Goal: Register for event/course

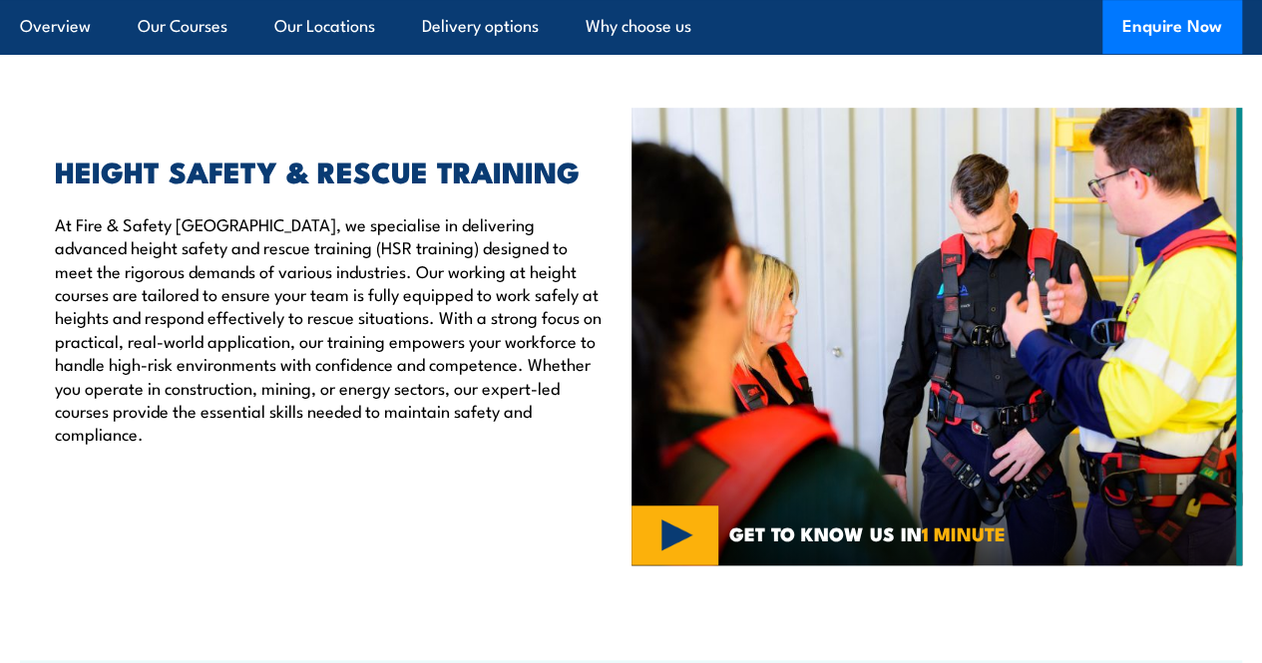
scroll to position [440, 0]
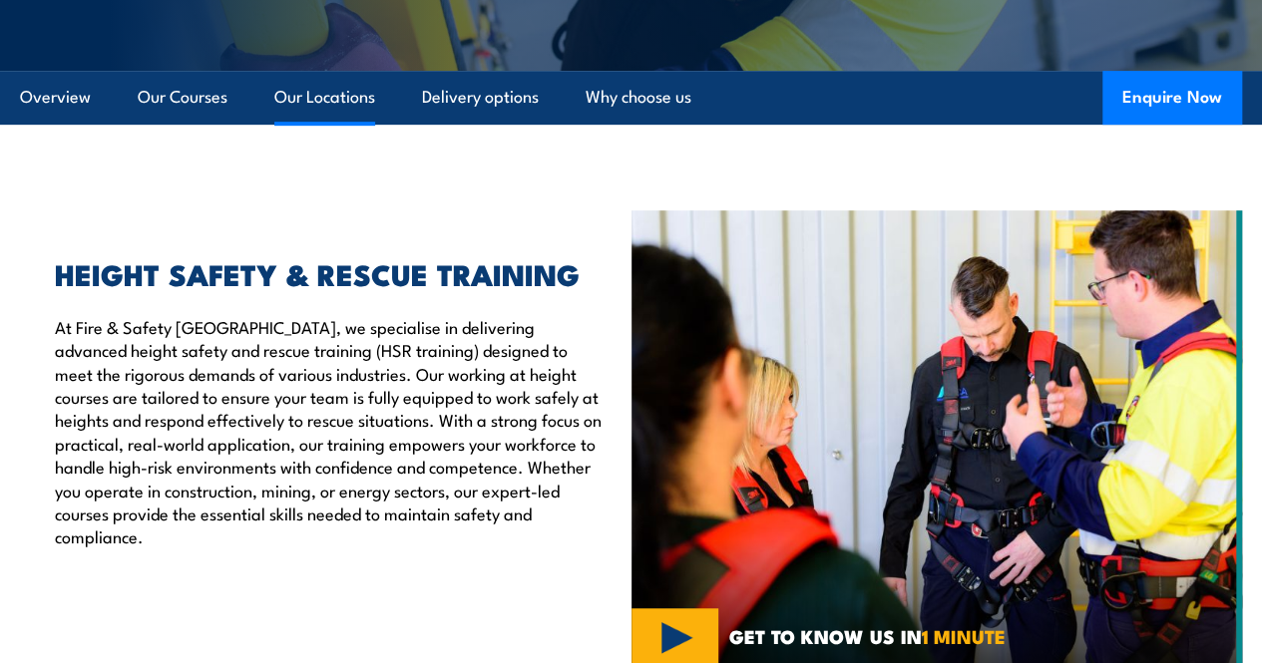
click at [353, 124] on link "Our Locations" at bounding box center [324, 97] width 101 height 53
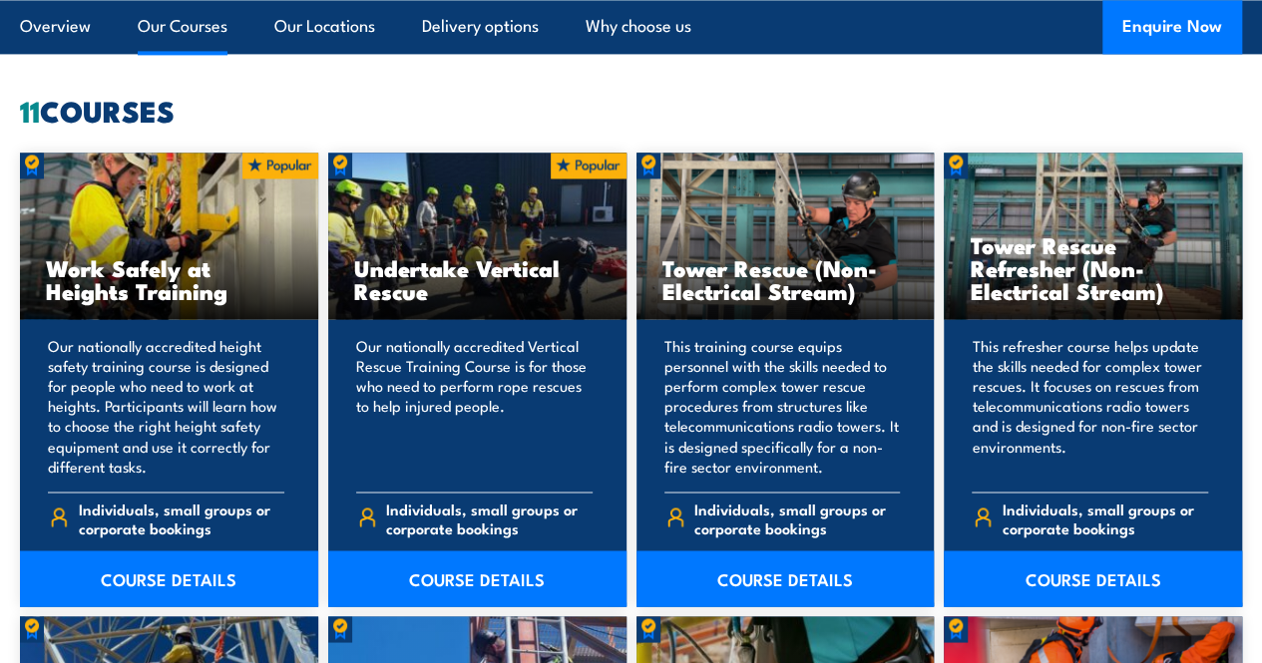
scroll to position [1397, 0]
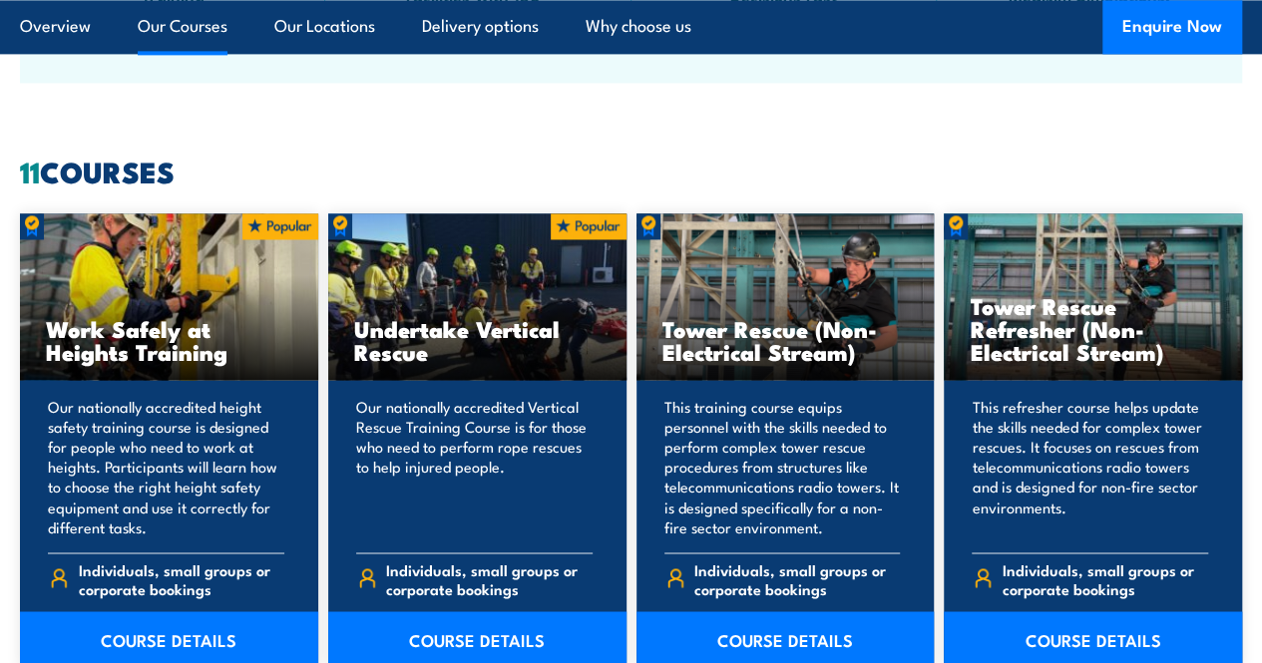
drag, startPoint x: 1276, startPoint y: 370, endPoint x: 1266, endPoint y: 192, distance: 177.8
click at [40, 239] on img at bounding box center [32, 226] width 24 height 26
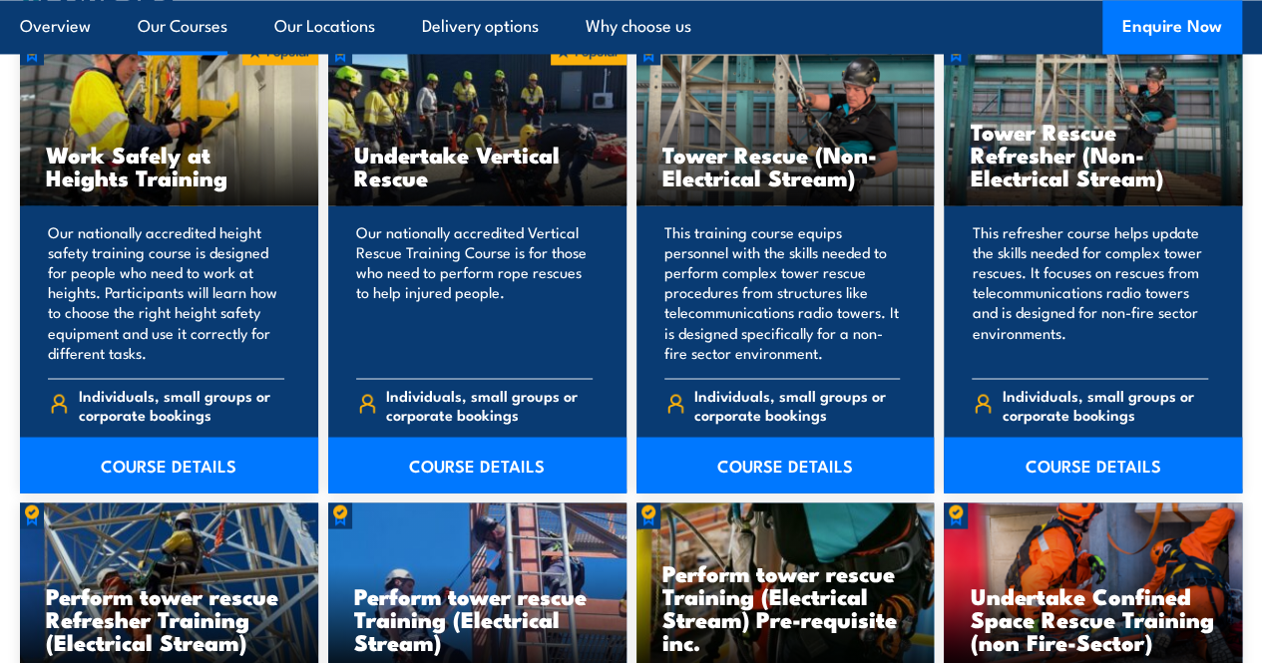
scroll to position [1578, 0]
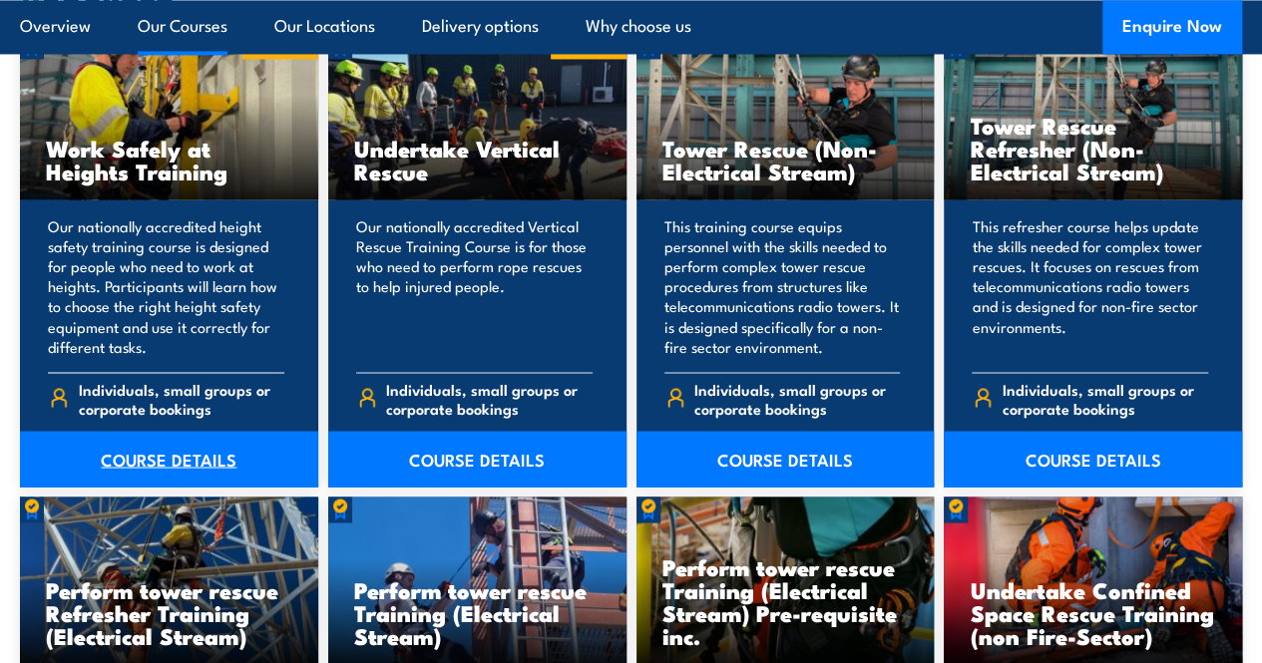
click at [219, 487] on link "COURSE DETAILS" at bounding box center [169, 459] width 298 height 56
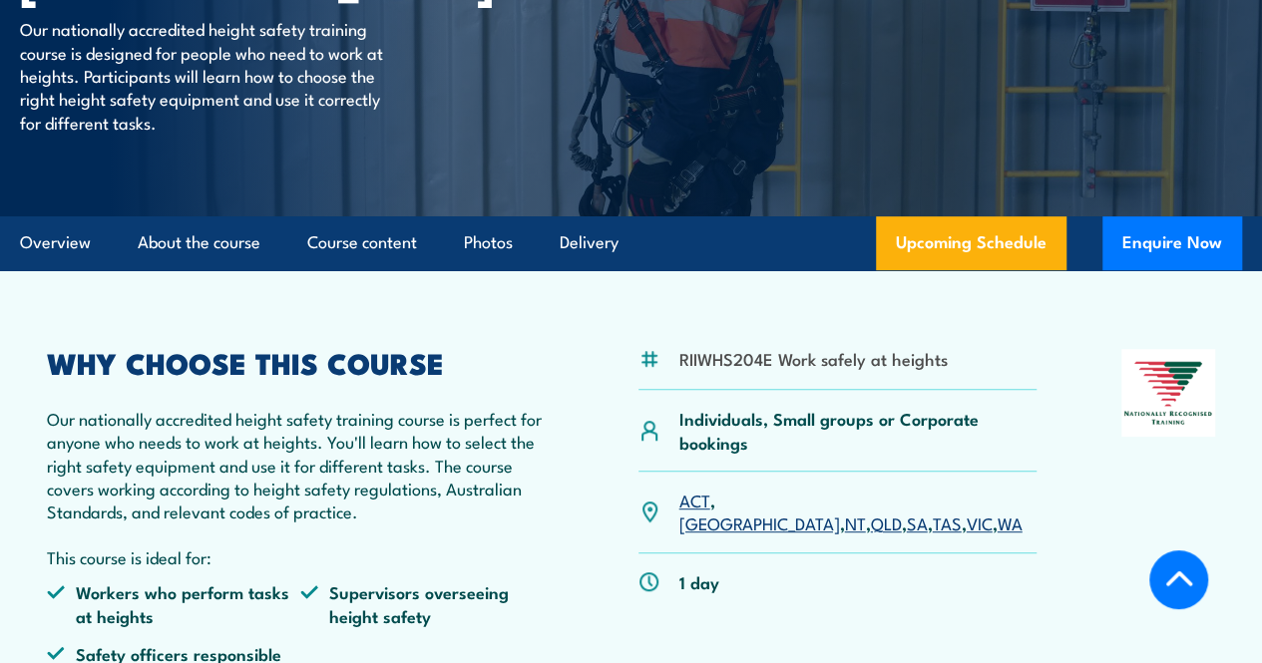
scroll to position [401, 0]
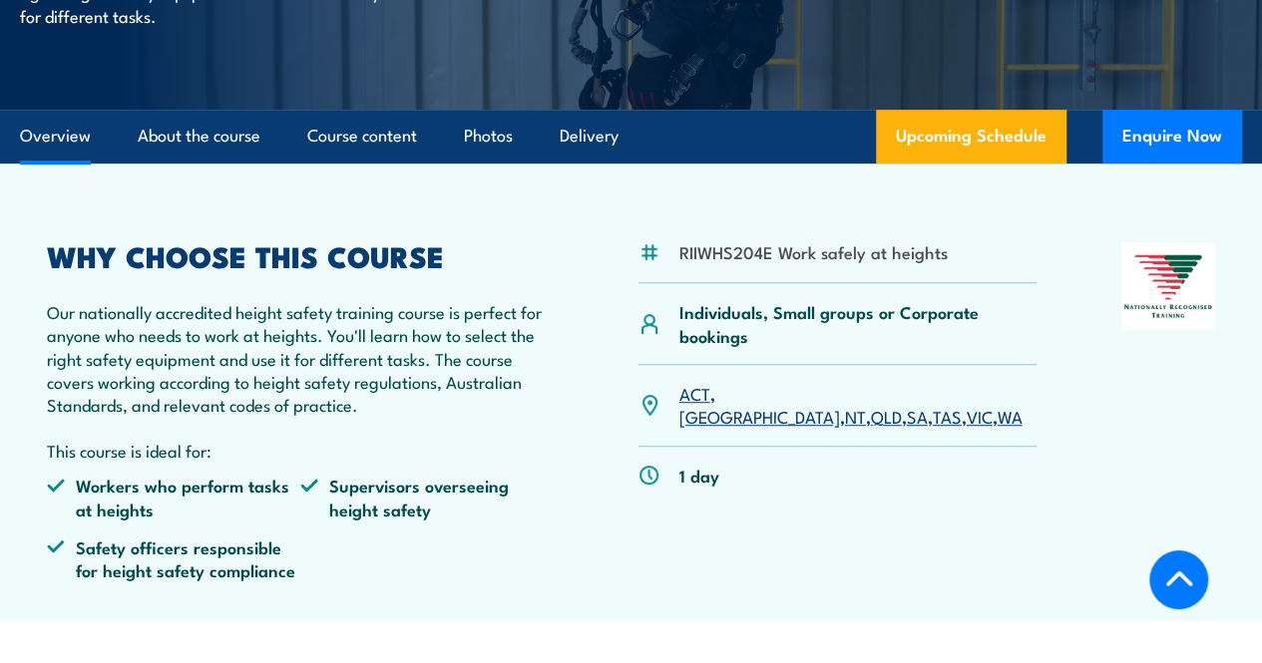
click at [907, 428] on link "SA" at bounding box center [917, 416] width 21 height 24
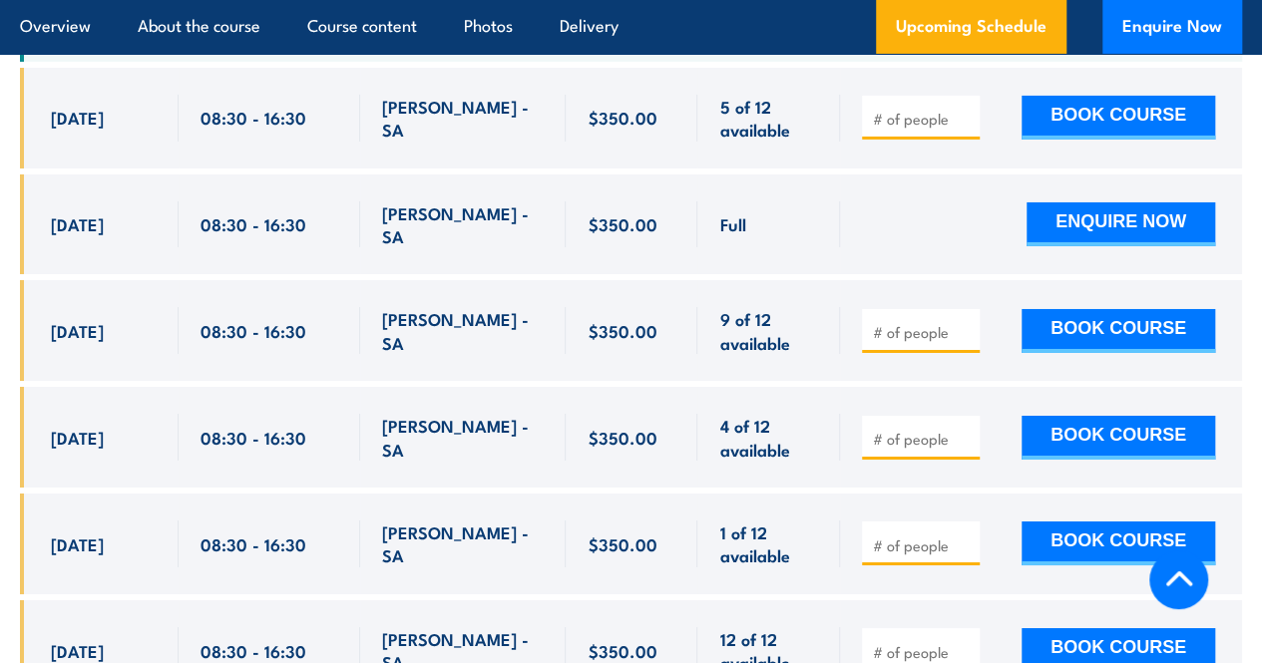
scroll to position [3341, 0]
